Goal: Information Seeking & Learning: Learn about a topic

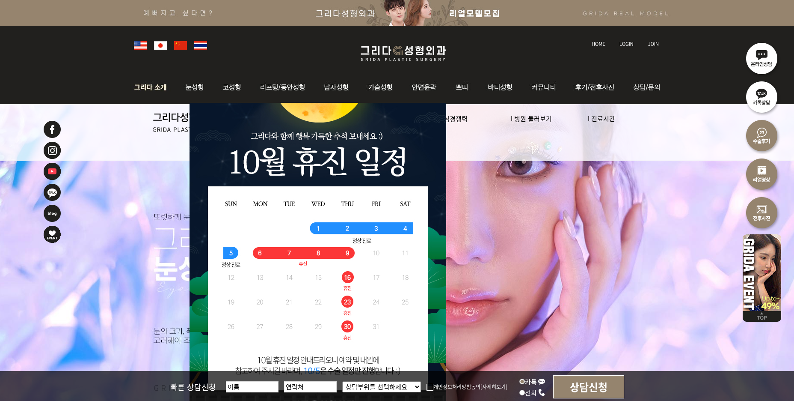
click at [155, 88] on img at bounding box center [153, 87] width 46 height 33
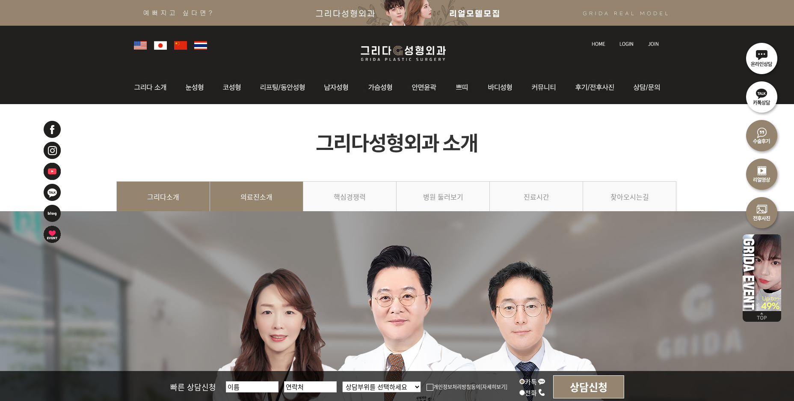
click at [251, 196] on link "의료진소개" at bounding box center [256, 200] width 93 height 39
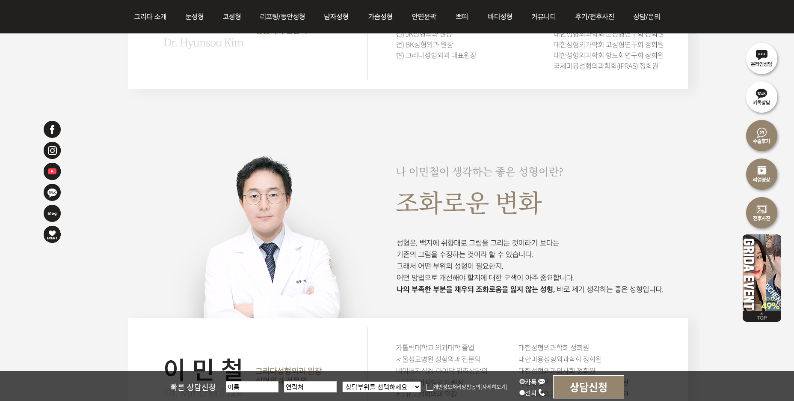
scroll to position [713, 0]
